Goal: Information Seeking & Learning: Understand process/instructions

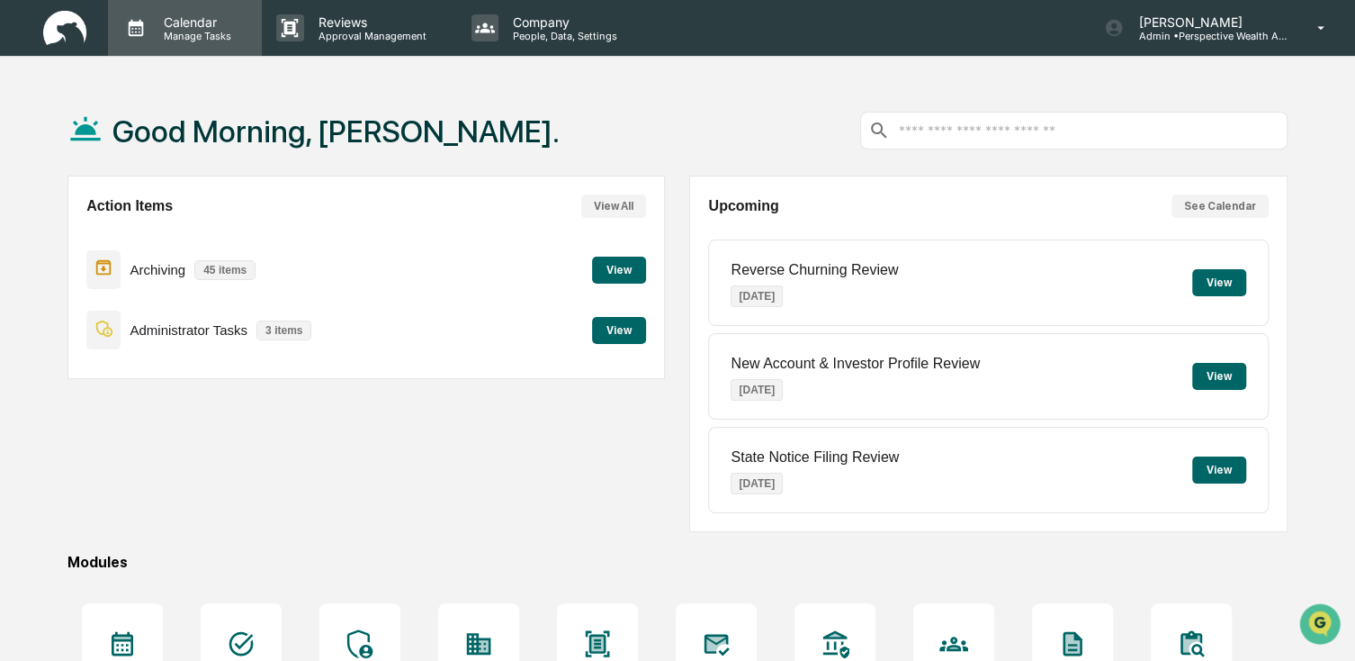
click at [203, 30] on p "Manage Tasks" at bounding box center [194, 36] width 91 height 13
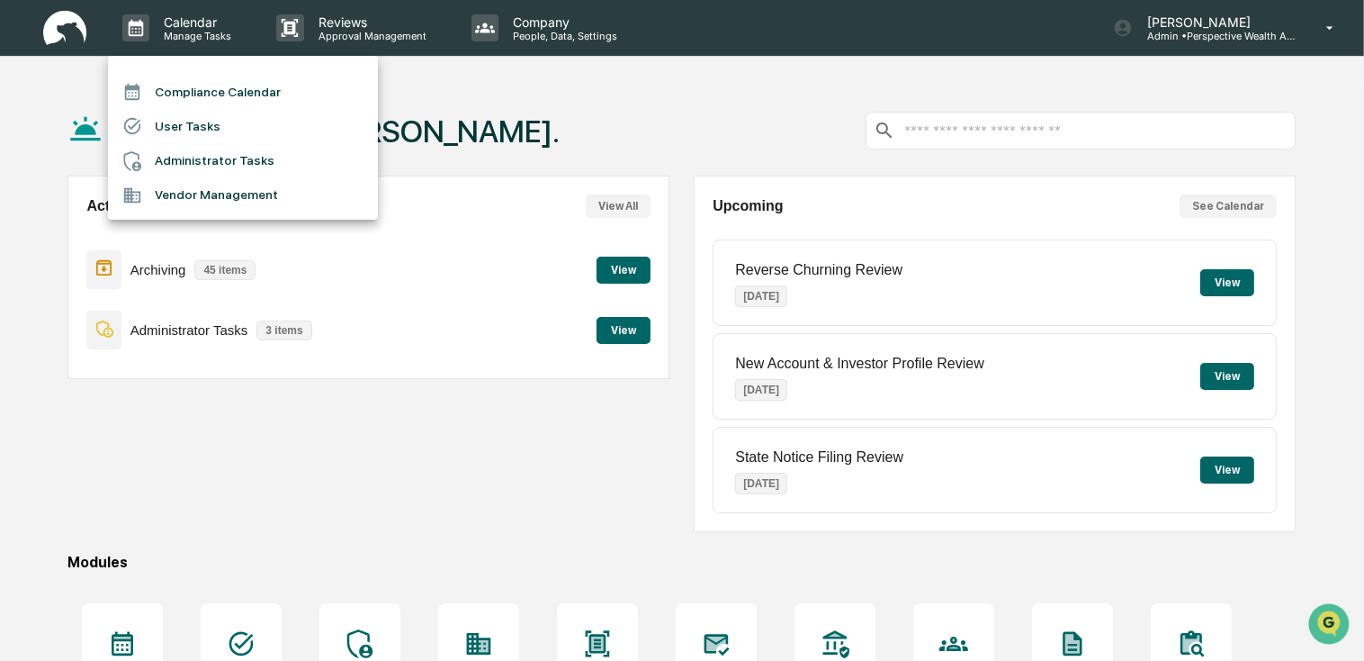
click at [999, 131] on div at bounding box center [682, 330] width 1364 height 661
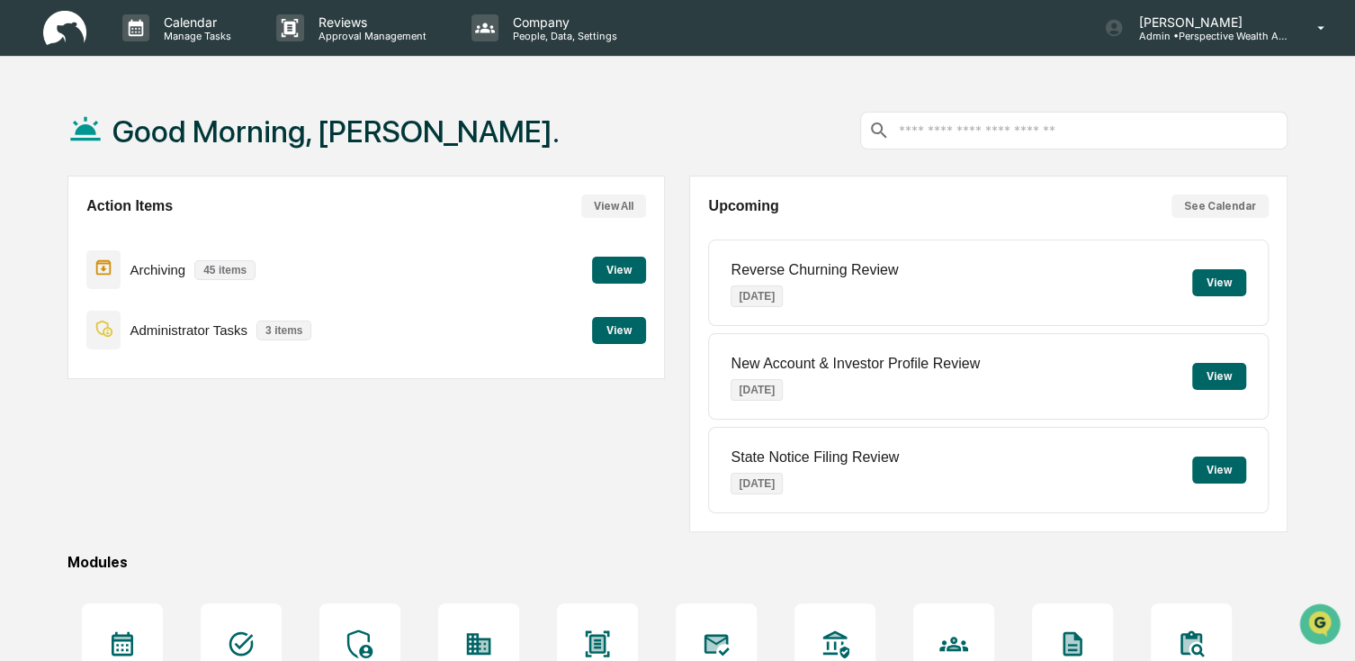
click at [986, 122] on input "text" at bounding box center [1088, 130] width 382 height 17
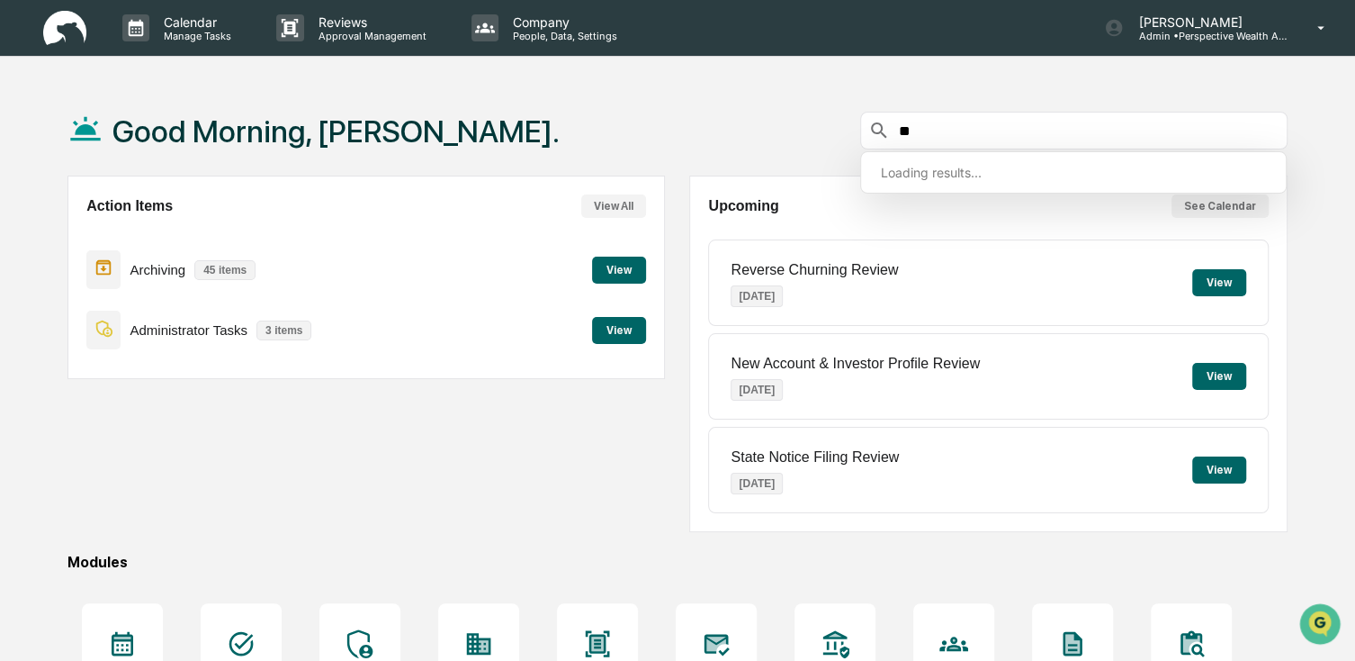
type input "*"
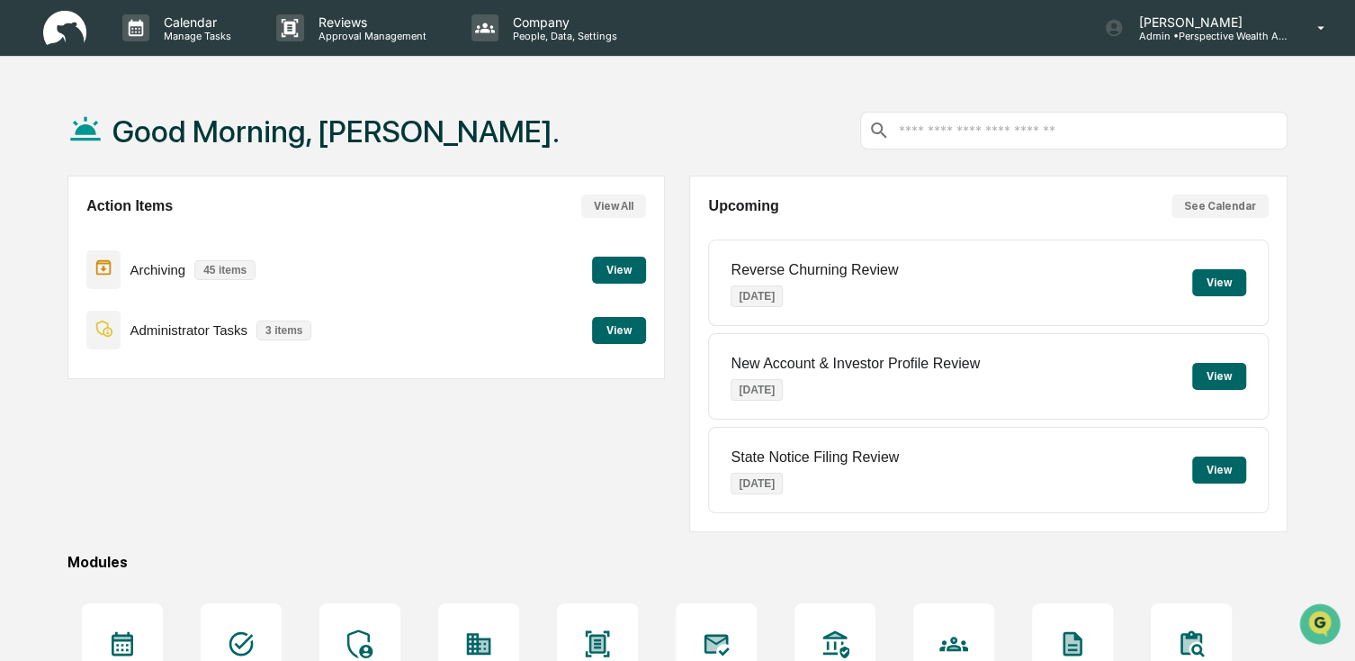
scroll to position [212, 0]
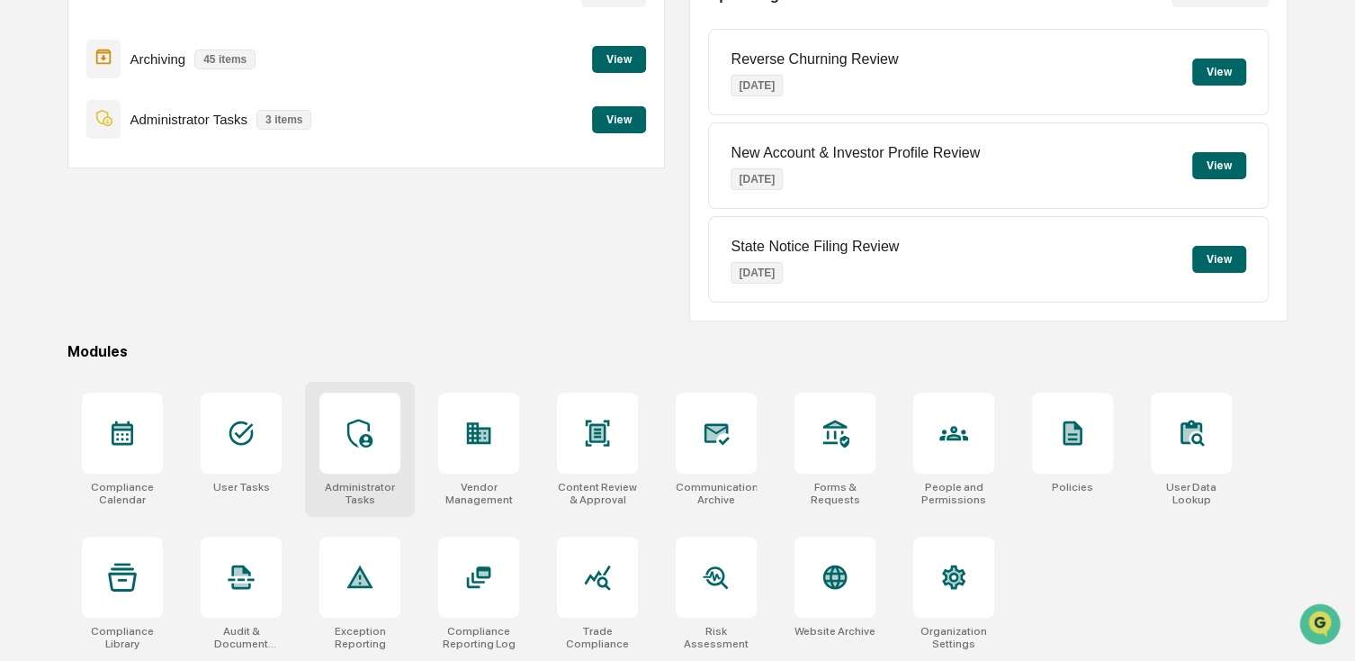
click at [356, 474] on div "Administrator Tasks" at bounding box center [360, 449] width 110 height 135
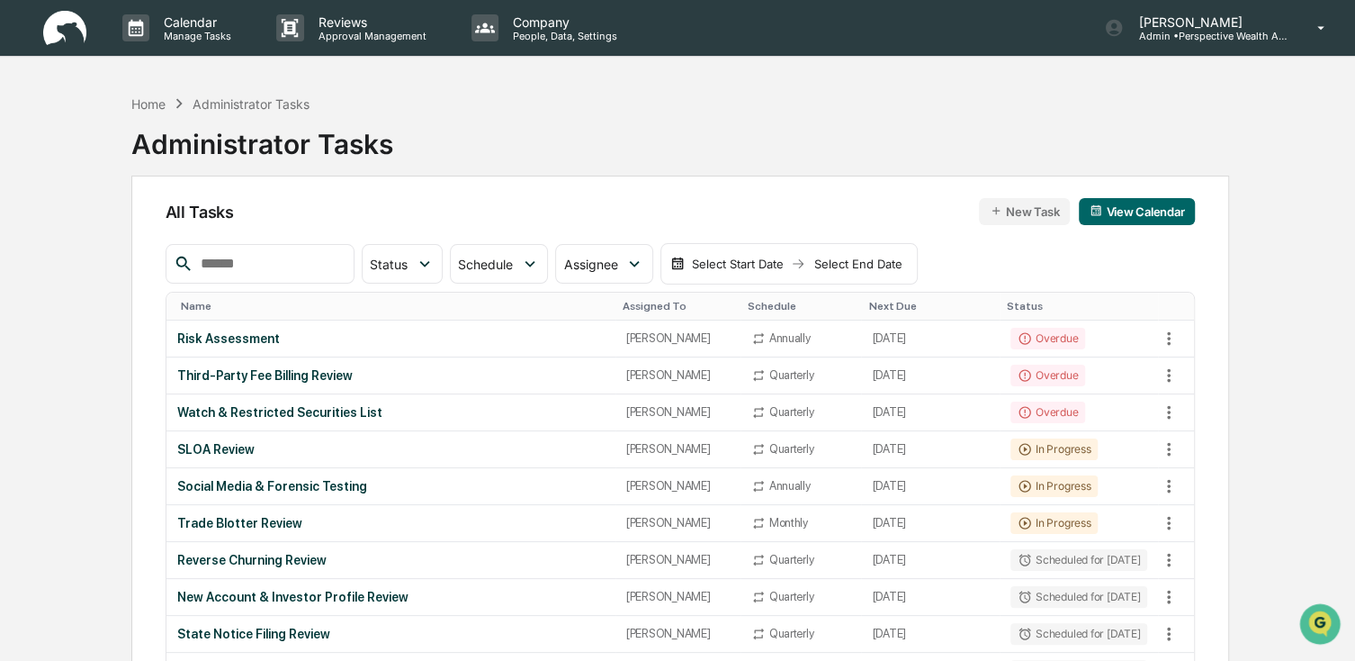
click at [333, 273] on input "text" at bounding box center [270, 263] width 153 height 23
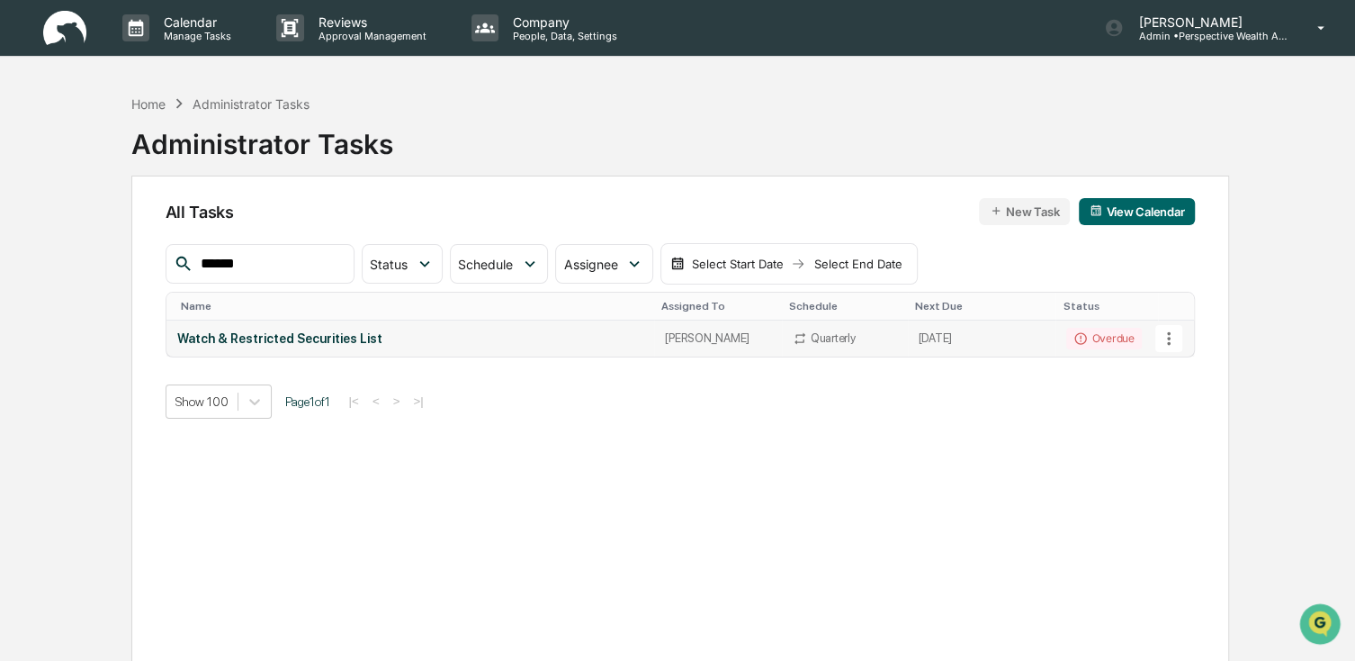
type input "******"
click at [304, 334] on div "Watch & Restricted Securities List" at bounding box center [410, 338] width 467 height 14
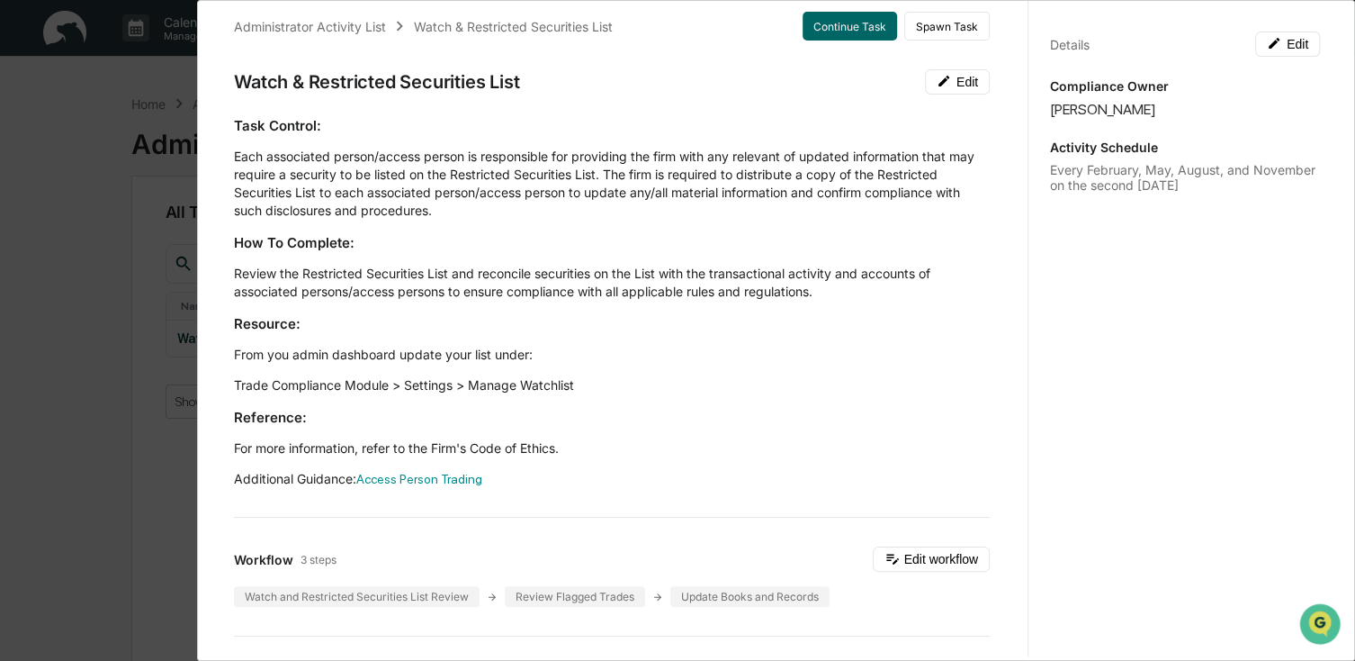
scroll to position [90, 0]
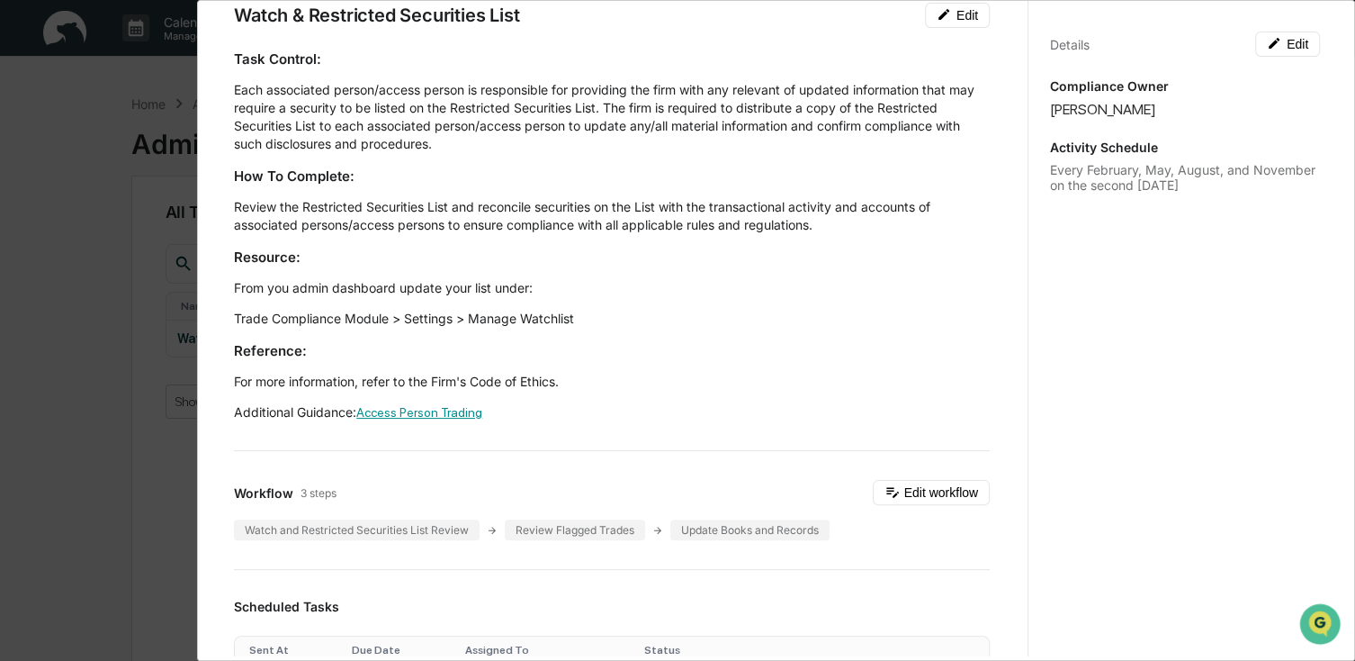
click at [408, 408] on link "Access Person Trading" at bounding box center [419, 412] width 126 height 14
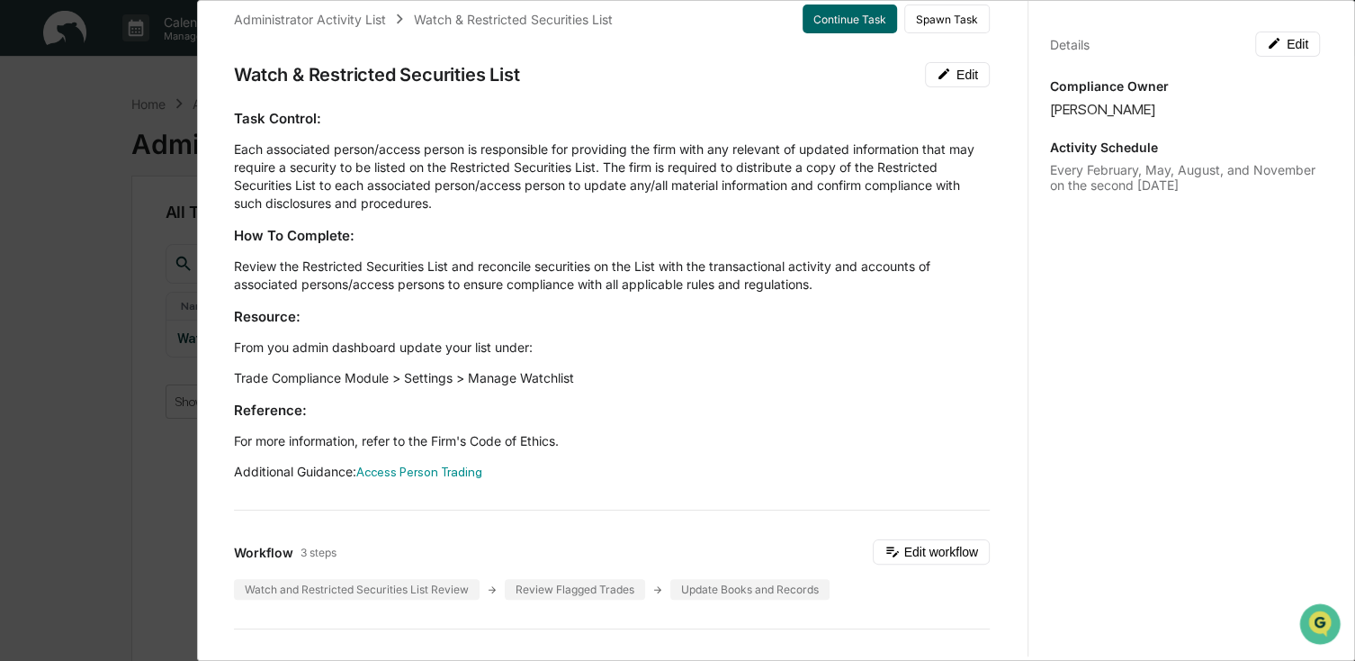
scroll to position [0, 0]
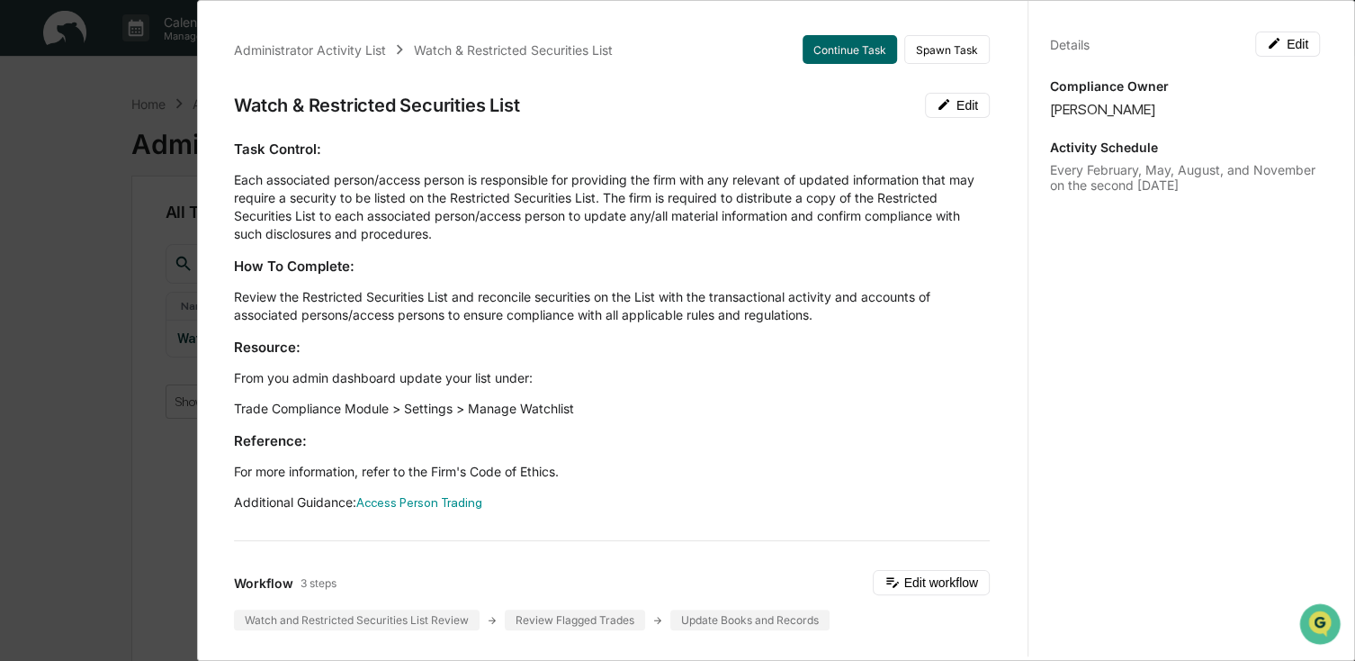
click at [476, 413] on p "Trade Compliance Module > Settings > Manage Watchlist" at bounding box center [612, 409] width 756 height 18
click at [591, 166] on div "Task Control: Each associated person/access person is responsible for providing…" at bounding box center [612, 326] width 756 height 372
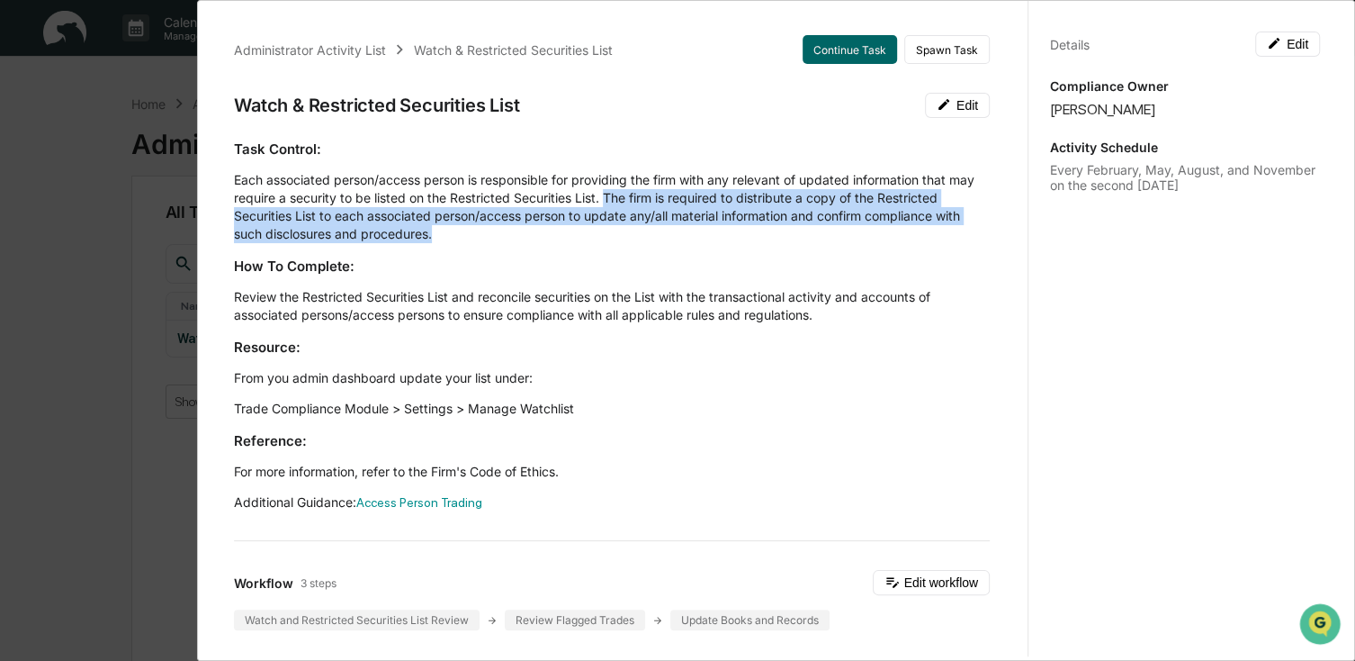
drag, startPoint x: 636, startPoint y: 200, endPoint x: 806, endPoint y: 230, distance: 172.7
click at [806, 230] on p "Each associated person/access person is responsible for providing the firm with…" at bounding box center [612, 207] width 756 height 72
drag, startPoint x: 806, startPoint y: 230, endPoint x: 741, endPoint y: 239, distance: 66.4
click at [741, 239] on p "Each associated person/access person is responsible for providing the firm with…" at bounding box center [612, 207] width 756 height 72
click at [651, 203] on p "Each associated person/access person is responsible for providing the firm with…" at bounding box center [612, 207] width 756 height 72
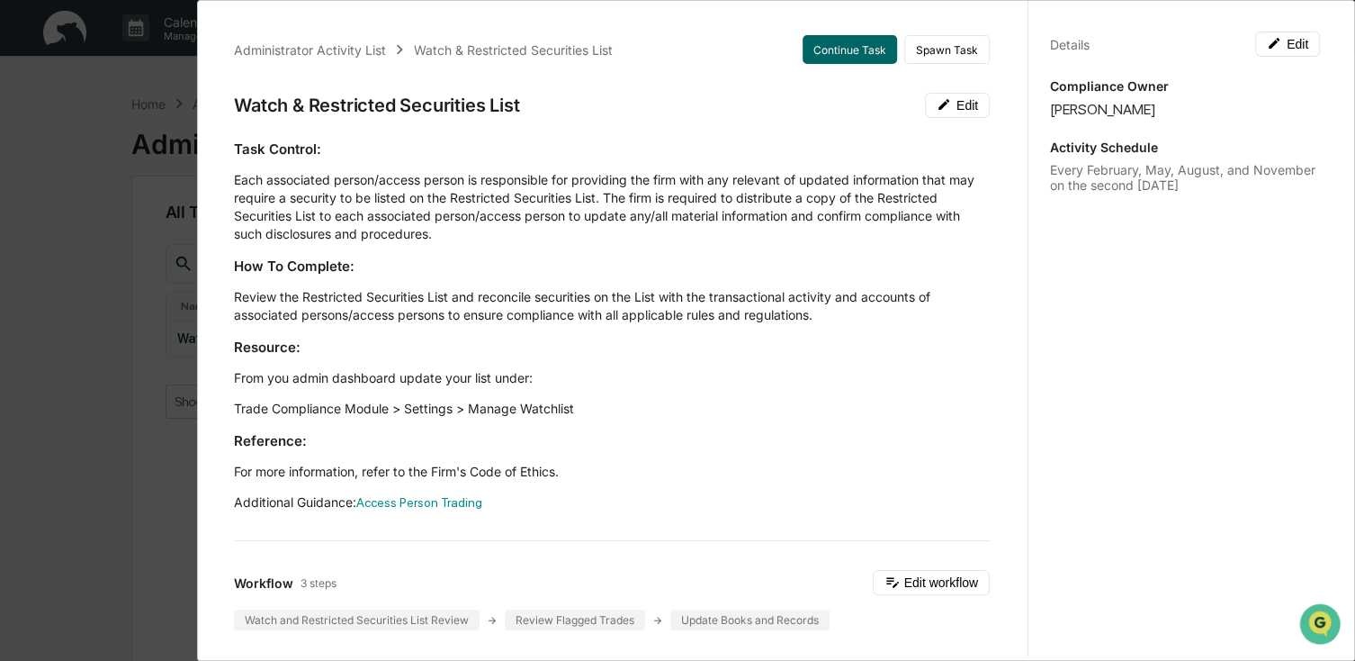
drag, startPoint x: 639, startPoint y: 200, endPoint x: 766, endPoint y: 238, distance: 132.4
click at [766, 238] on p "Each associated person/access person is responsible for providing the firm with…" at bounding box center [612, 207] width 756 height 72
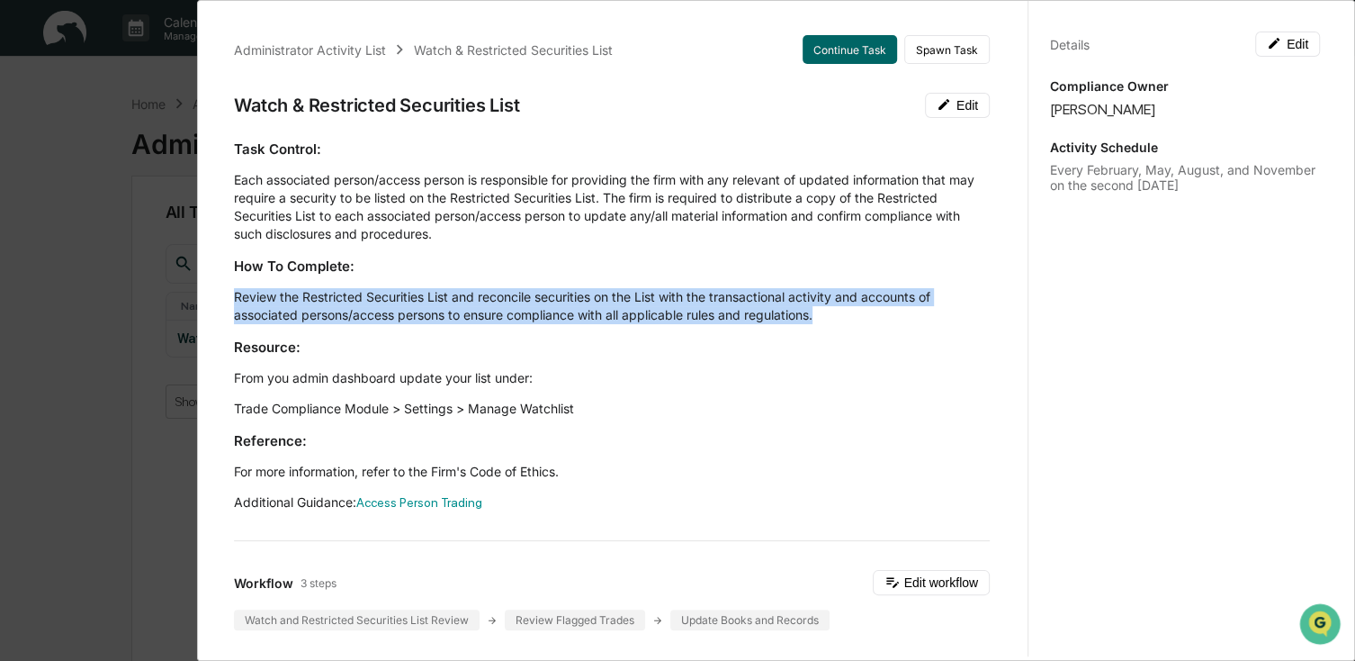
drag, startPoint x: 234, startPoint y: 300, endPoint x: 905, endPoint y: 312, distance: 671.5
click at [905, 312] on p "Review the Restricted Securities List and reconcile securities on the List with…" at bounding box center [612, 306] width 756 height 36
click at [431, 504] on link "Access Person Trading" at bounding box center [419, 502] width 126 height 14
